Goal: Transaction & Acquisition: Purchase product/service

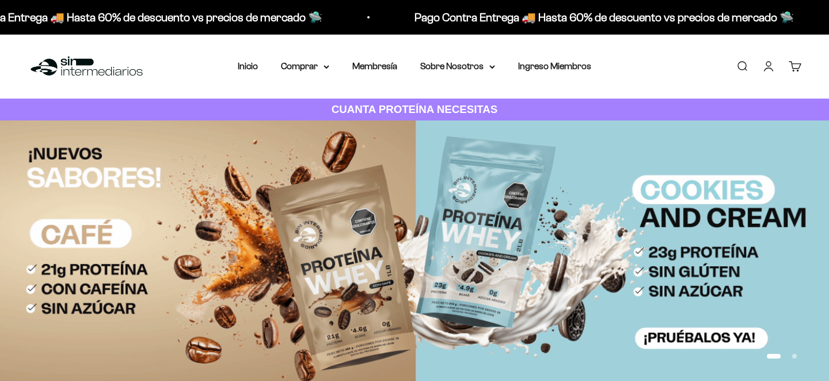
click at [772, 64] on link "Iniciar sesión" at bounding box center [768, 66] width 13 height 13
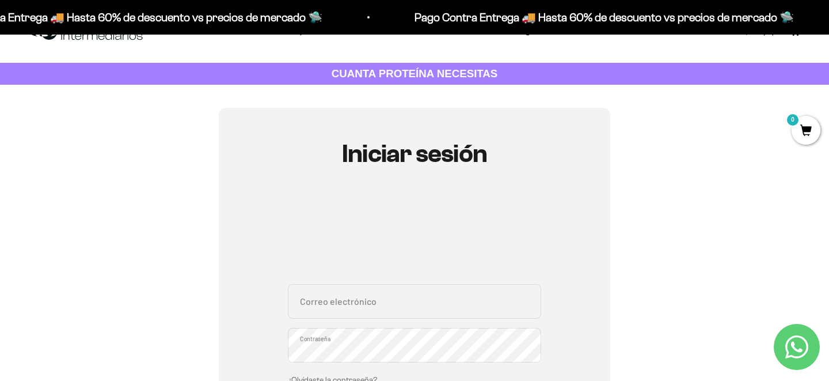
scroll to position [36, 0]
click at [418, 306] on input "Correo electrónico" at bounding box center [414, 300] width 253 height 35
type input "[EMAIL_ADDRESS][DOMAIN_NAME]"
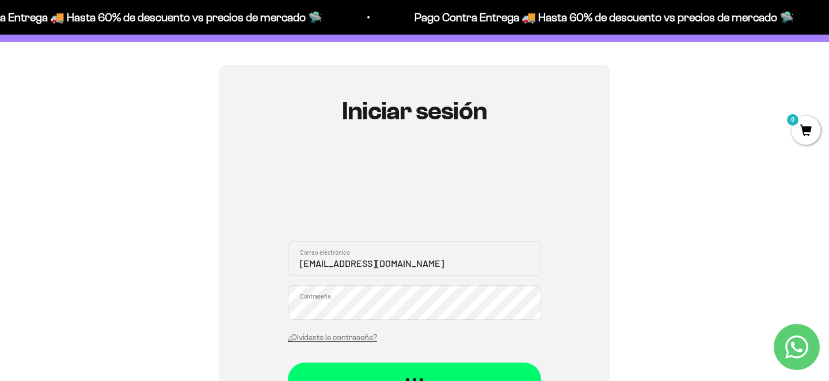
scroll to position [79, 0]
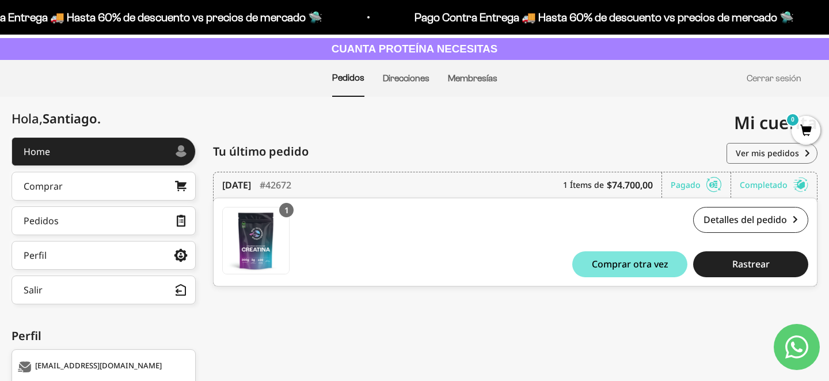
scroll to position [62, 0]
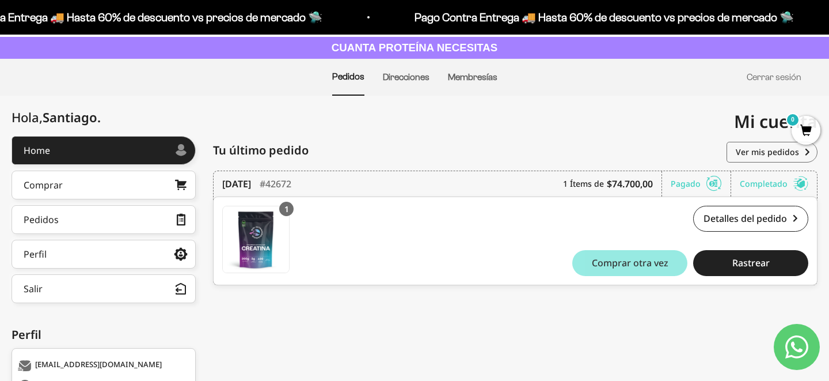
click at [640, 258] on span "Comprar otra vez" at bounding box center [630, 262] width 77 height 9
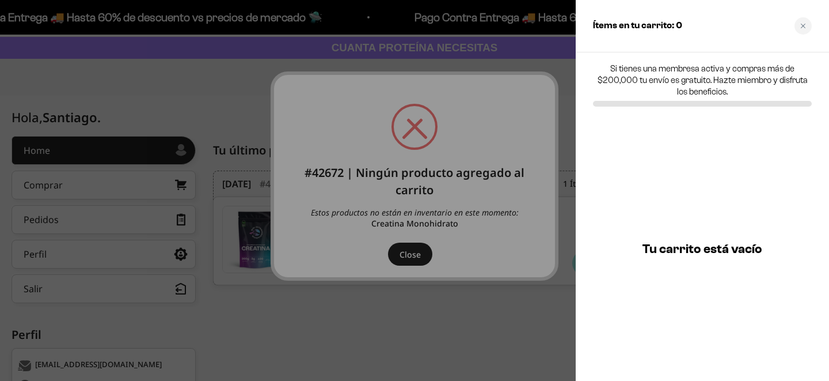
click at [416, 258] on div at bounding box center [414, 190] width 829 height 381
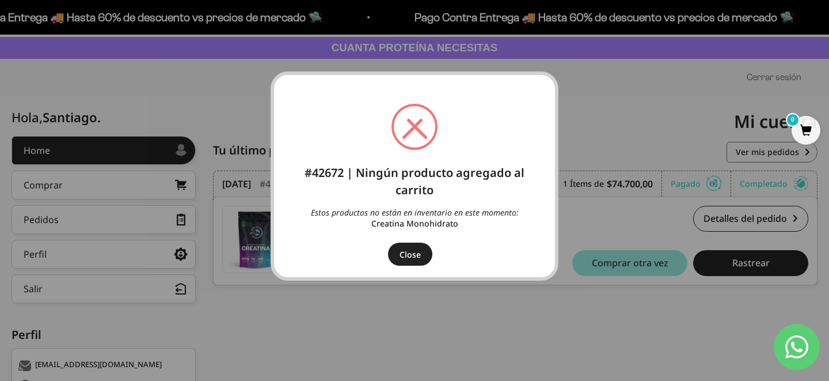
click at [426, 255] on button "Close" at bounding box center [410, 253] width 44 height 23
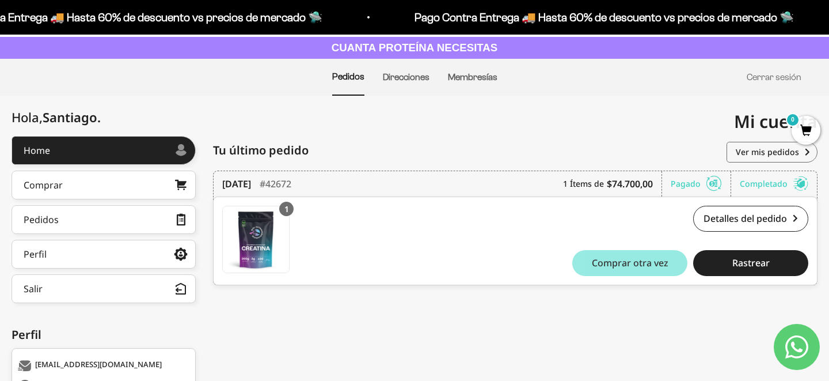
click at [637, 261] on button "Comprar otra vez" at bounding box center [629, 263] width 115 height 26
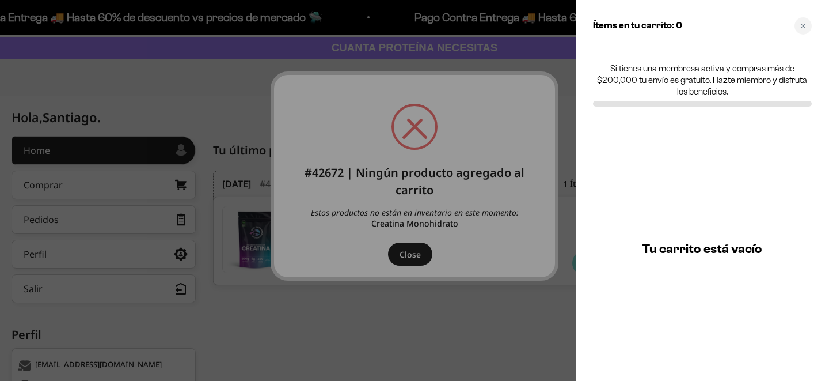
click at [407, 252] on div at bounding box center [414, 190] width 829 height 381
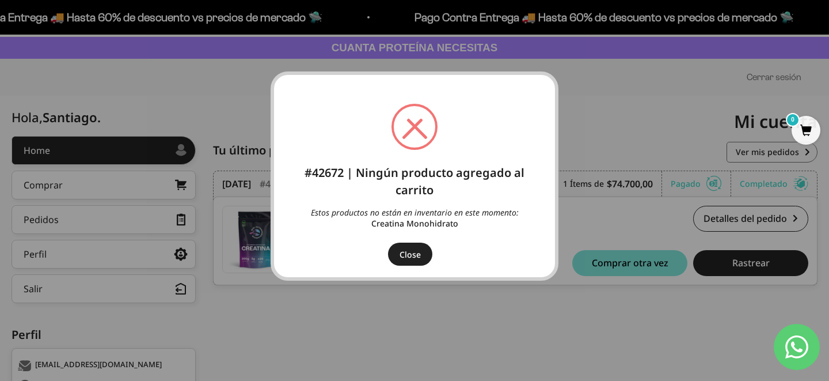
click at [407, 252] on button "Close" at bounding box center [410, 253] width 44 height 23
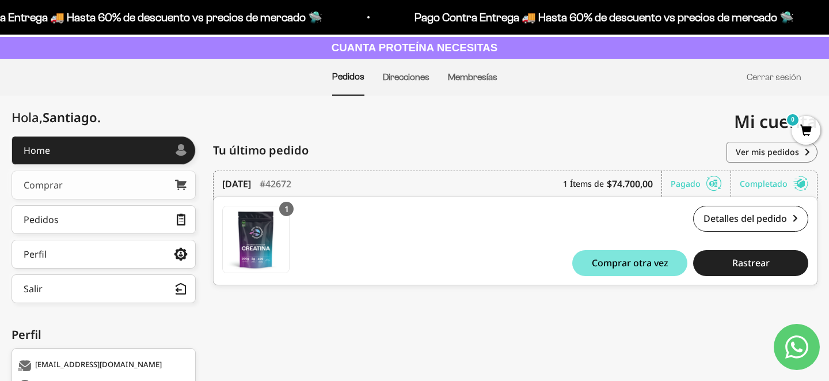
click at [157, 187] on link "Comprar" at bounding box center [104, 184] width 184 height 29
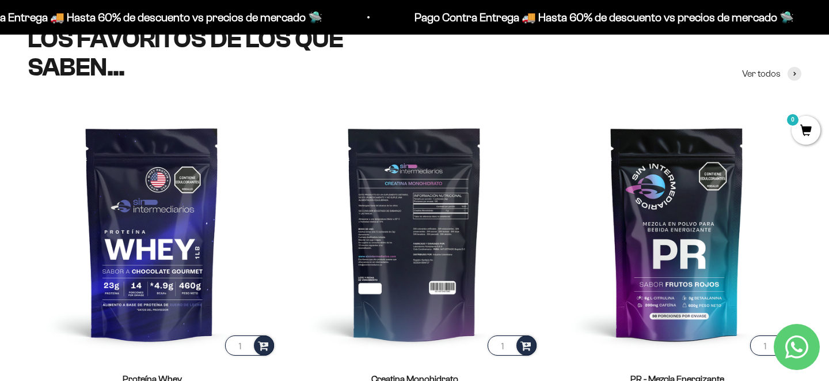
scroll to position [473, 0]
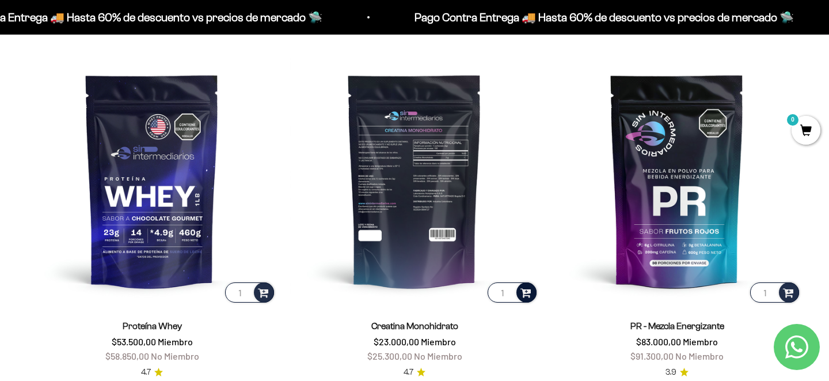
click at [523, 286] on span at bounding box center [526, 291] width 11 height 13
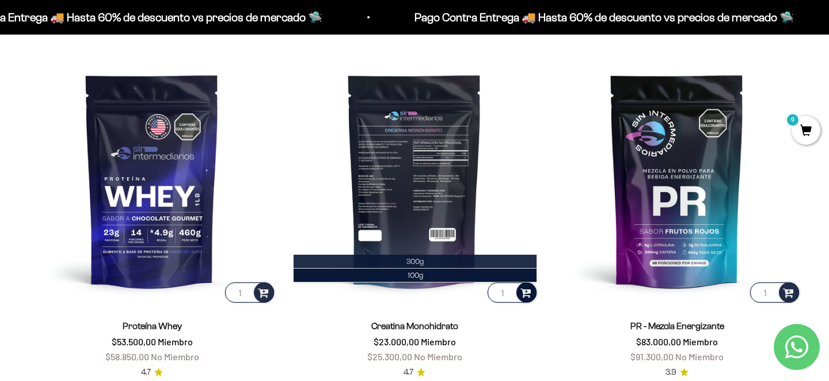
click at [434, 259] on li "300g" at bounding box center [415, 262] width 243 height 14
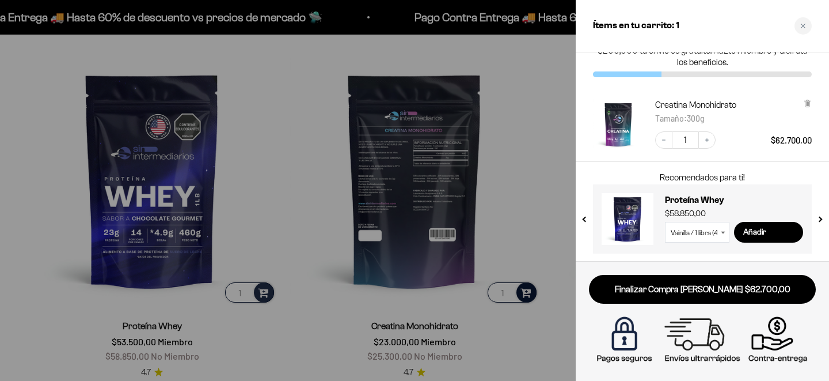
scroll to position [31, 0]
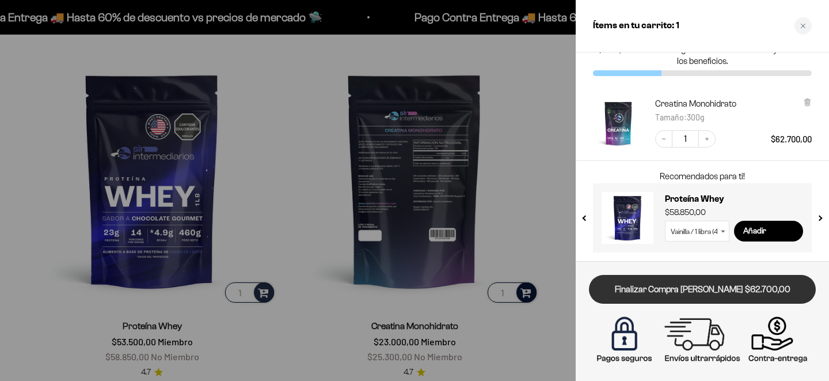
click at [656, 284] on link "Finalizar Compra Segura $62.700,00" at bounding box center [702, 289] width 227 height 29
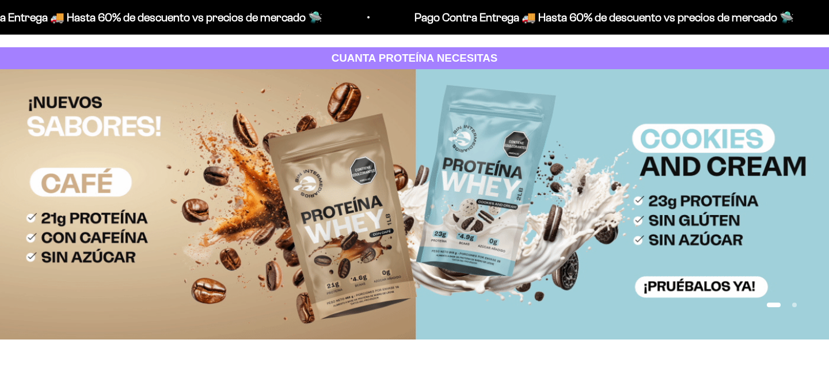
scroll to position [49, 0]
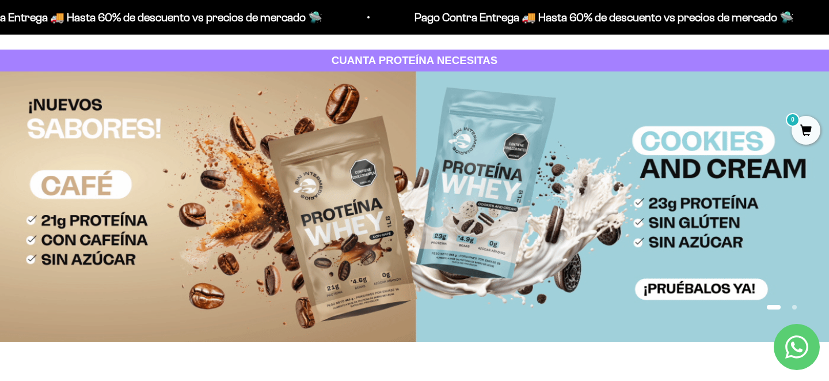
click at [255, 241] on img at bounding box center [414, 206] width 829 height 270
